Goal: Task Accomplishment & Management: Use online tool/utility

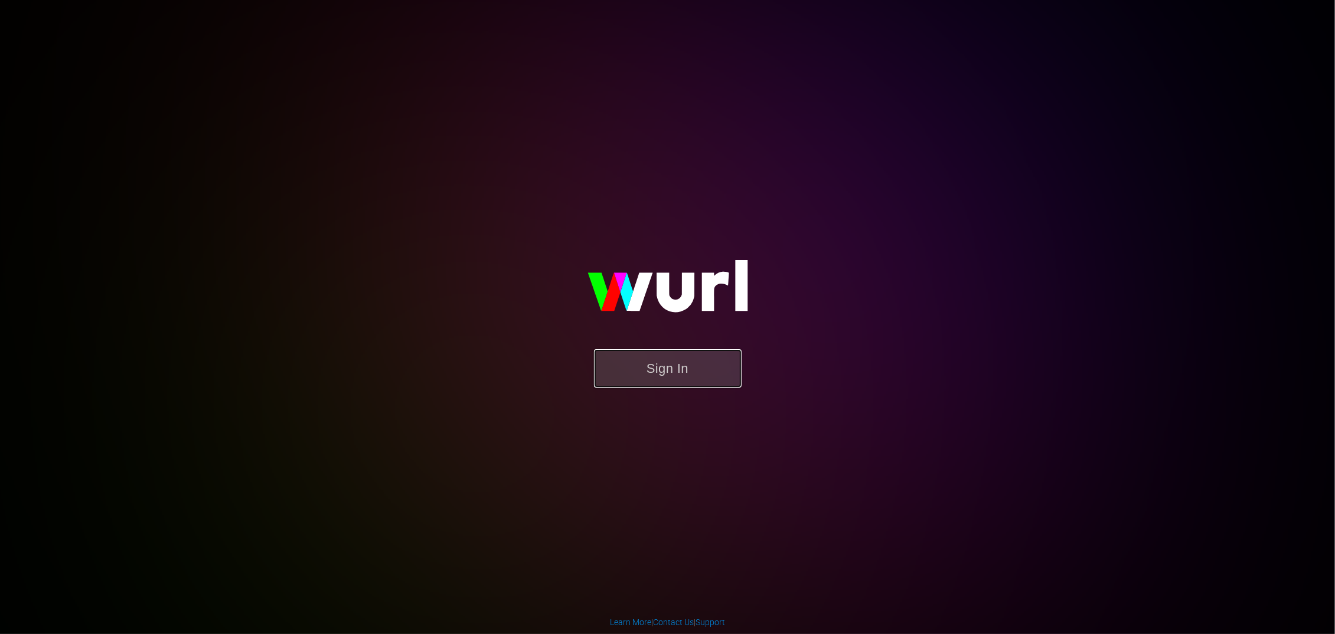
click at [706, 356] on button "Sign In" at bounding box center [668, 368] width 148 height 38
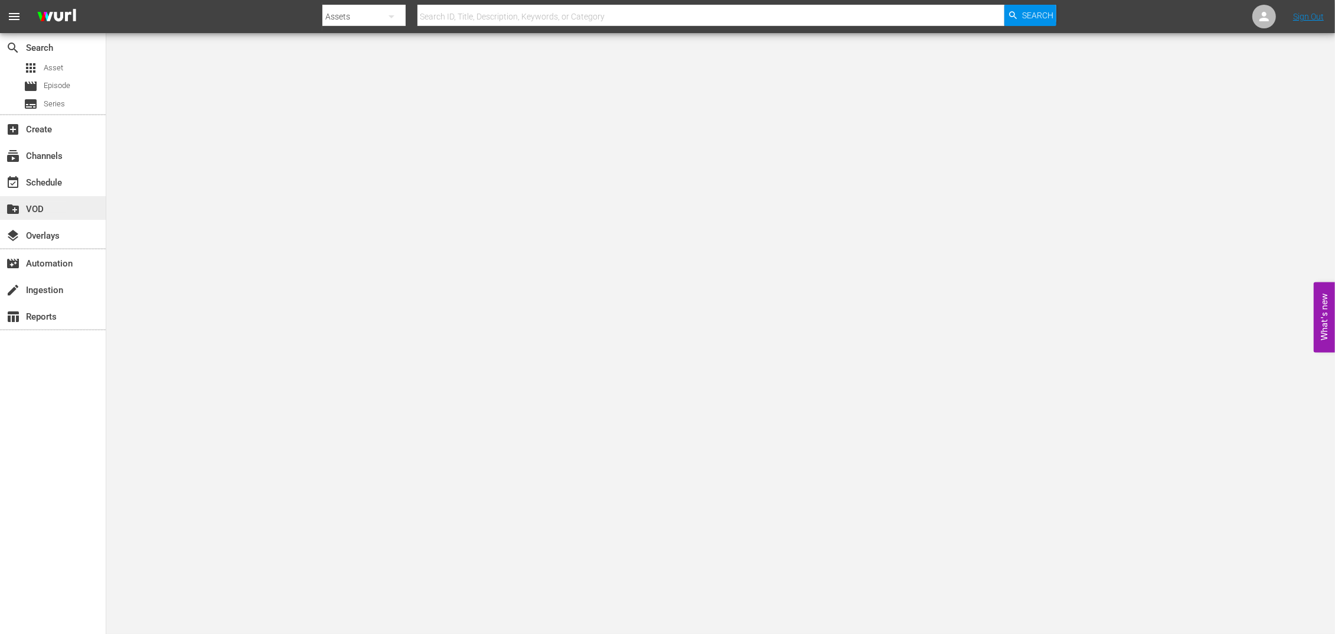
click at [28, 206] on div "create_new_folder VOD" at bounding box center [33, 207] width 66 height 11
